Goal: Task Accomplishment & Management: Use online tool/utility

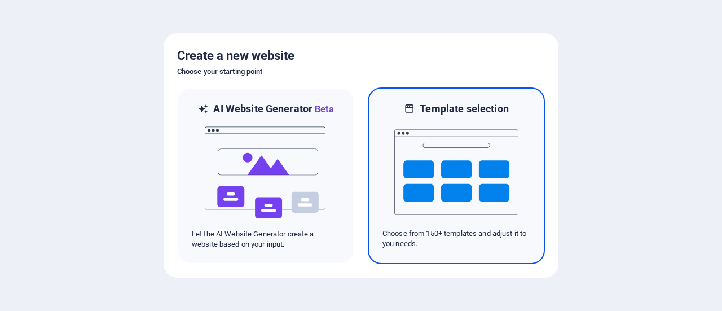
click at [424, 158] on img at bounding box center [456, 172] width 124 height 113
click at [456, 161] on img at bounding box center [456, 172] width 124 height 113
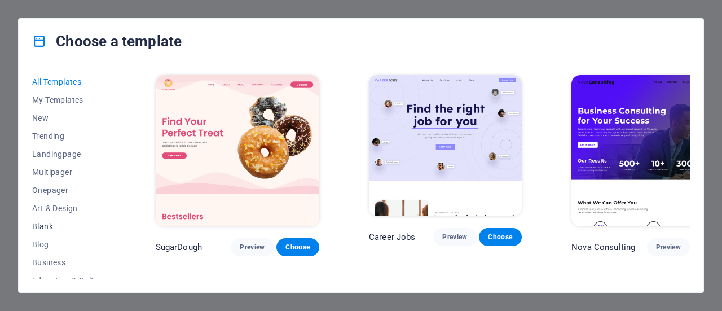
click at [37, 227] on span "Blank" at bounding box center [69, 226] width 74 height 9
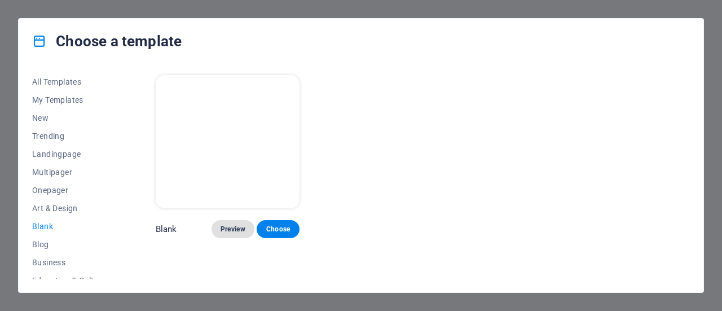
click at [234, 225] on span "Preview" at bounding box center [233, 229] width 25 height 9
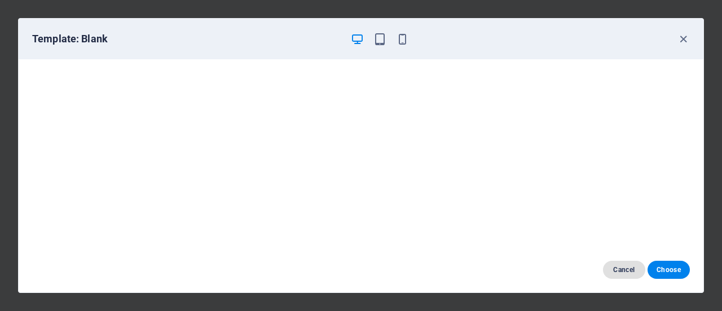
click at [624, 272] on span "Cancel" at bounding box center [624, 269] width 24 height 9
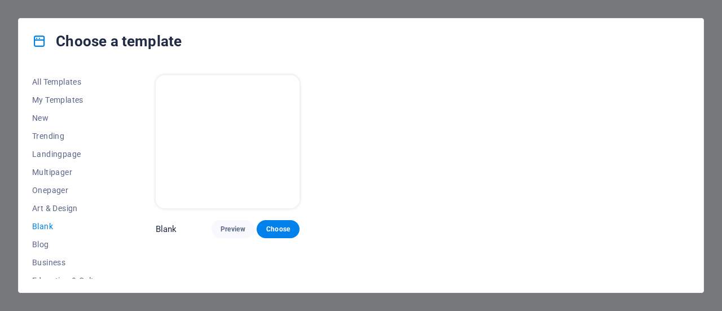
click at [719, 269] on div "Choose a template All Templates My Templates New Trending Landingpage Multipage…" at bounding box center [361, 155] width 722 height 311
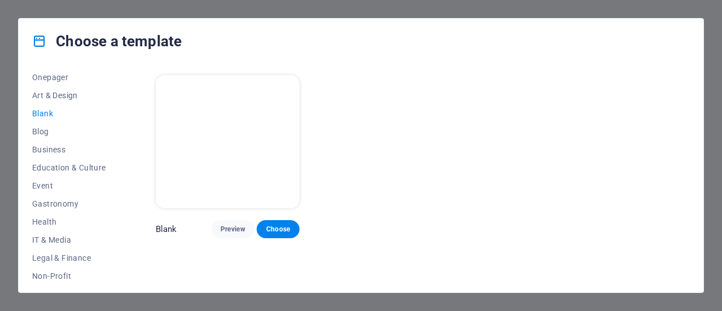
scroll to position [115, 0]
click at [234, 225] on span "Preview" at bounding box center [233, 229] width 25 height 9
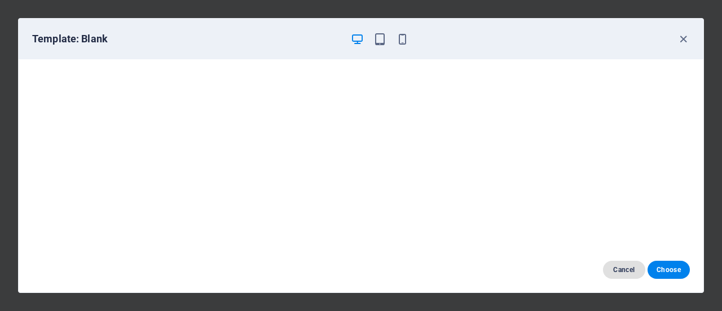
click at [627, 271] on span "Cancel" at bounding box center [624, 269] width 24 height 9
